Goal: Find specific page/section: Find specific page/section

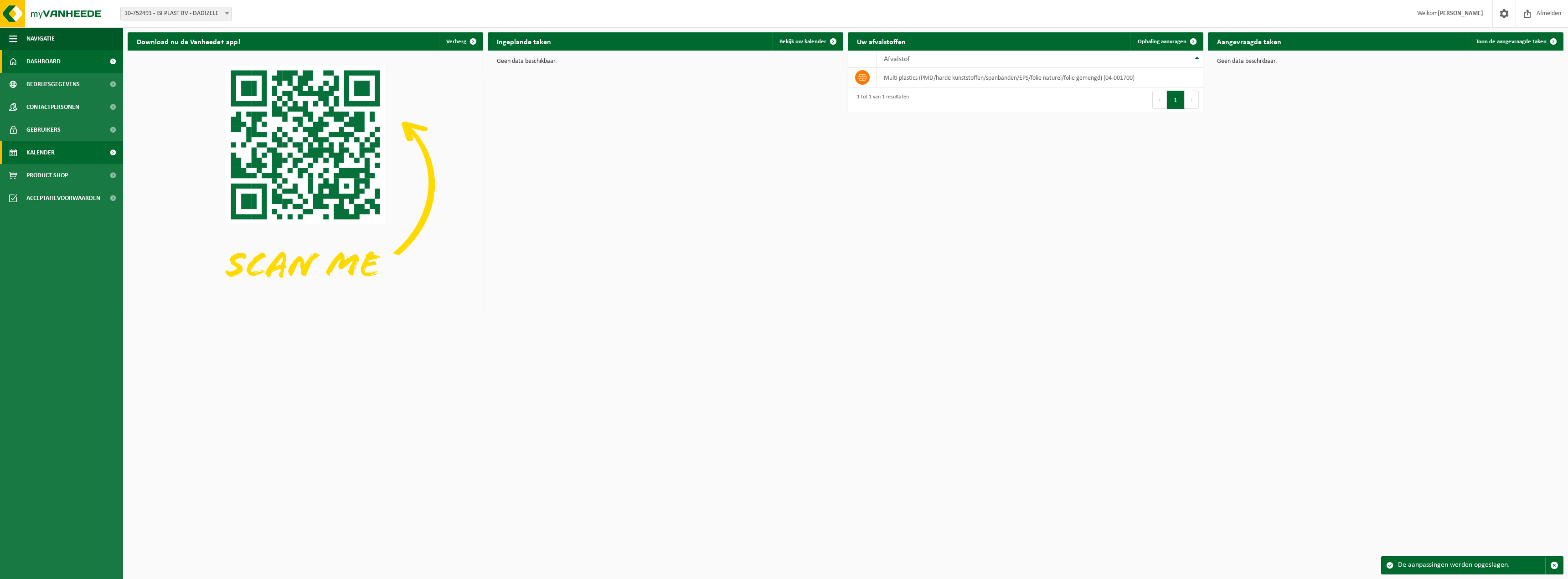
click at [37, 152] on span "Kalender" at bounding box center [41, 153] width 28 height 23
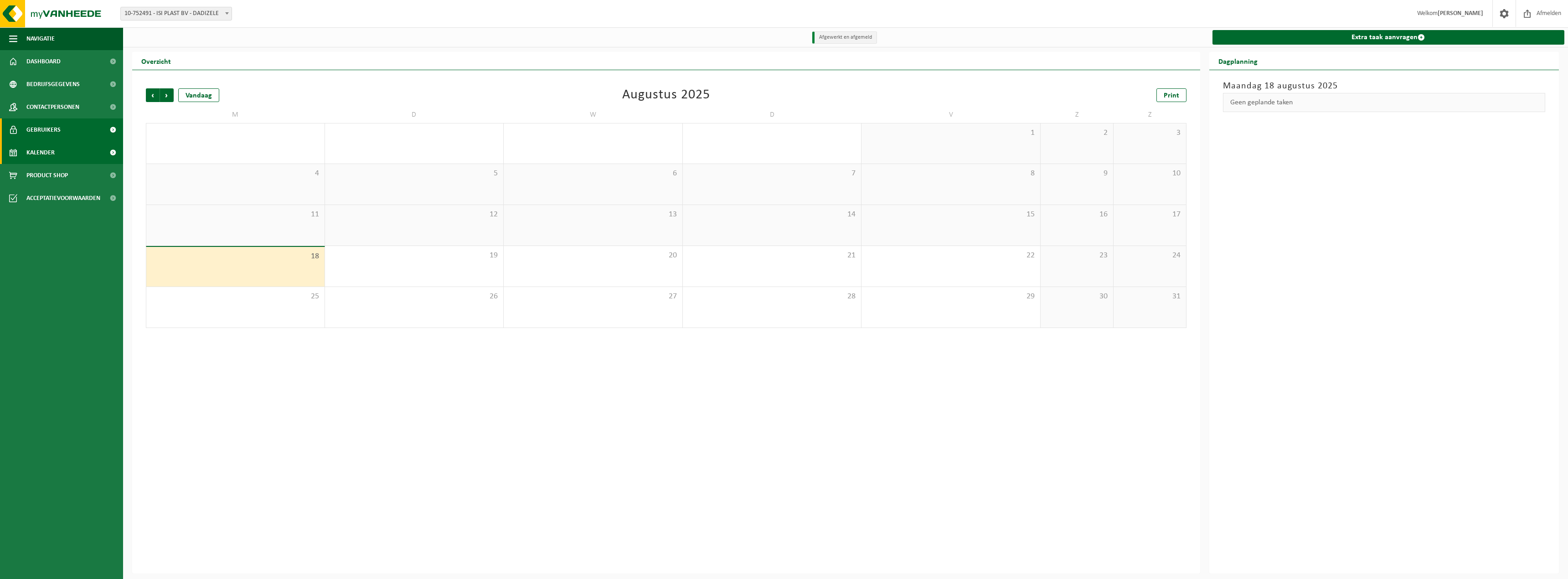
click at [70, 132] on link "Gebruikers" at bounding box center [62, 130] width 123 height 23
